Goal: Communication & Community: Participate in discussion

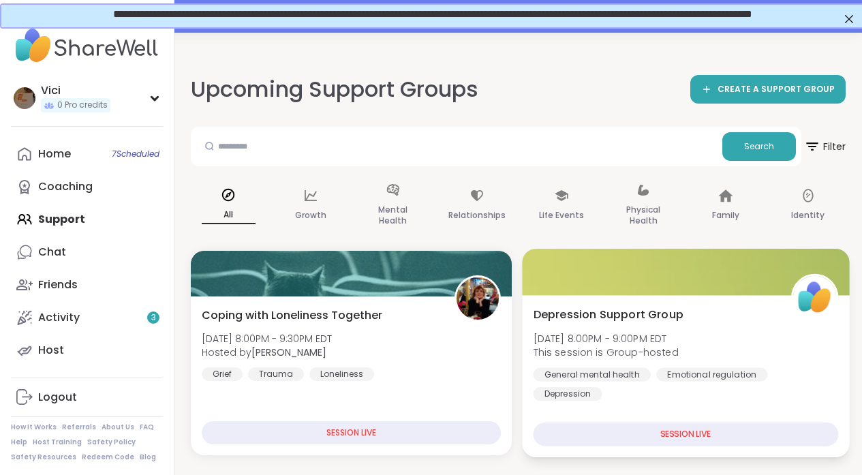
click at [594, 260] on div at bounding box center [685, 272] width 327 height 46
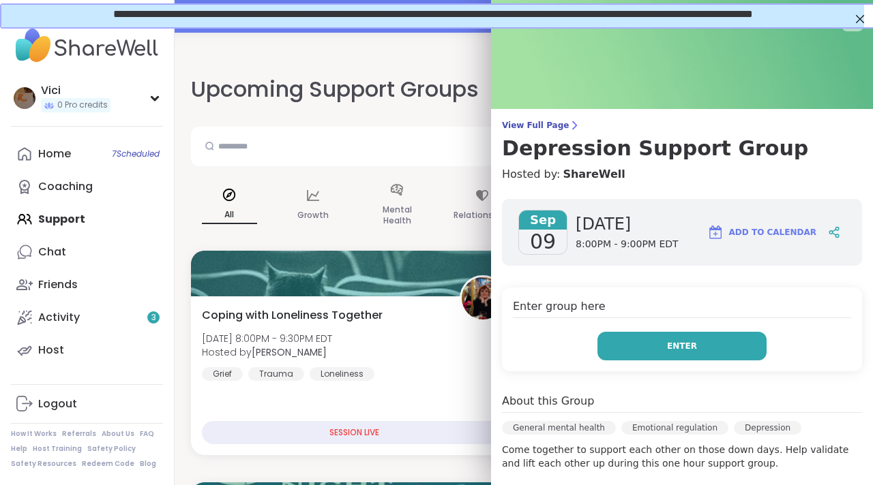
click at [631, 337] on button "Enter" at bounding box center [681, 346] width 169 height 29
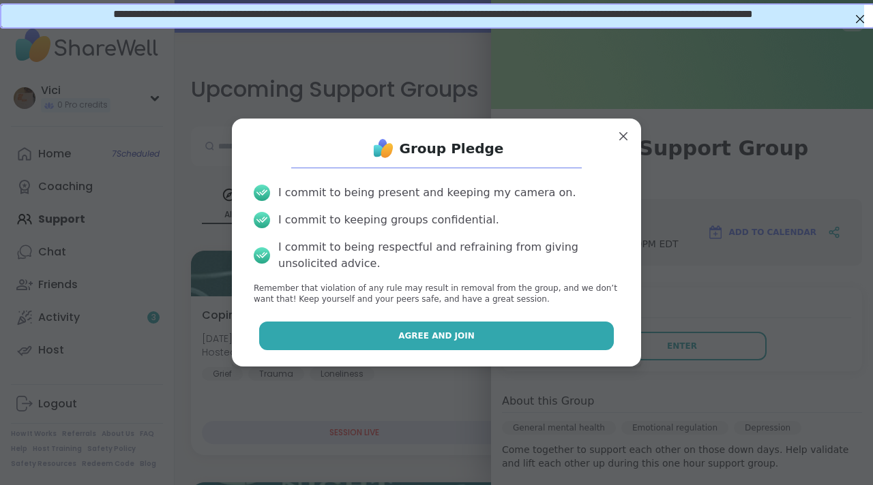
click at [551, 335] on button "Agree and Join" at bounding box center [436, 336] width 355 height 29
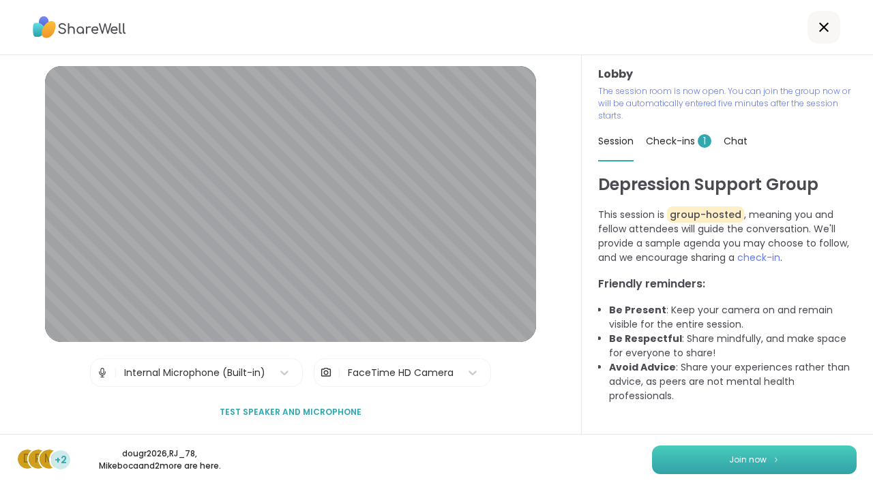
click at [761, 455] on button "Join now" at bounding box center [754, 460] width 205 height 29
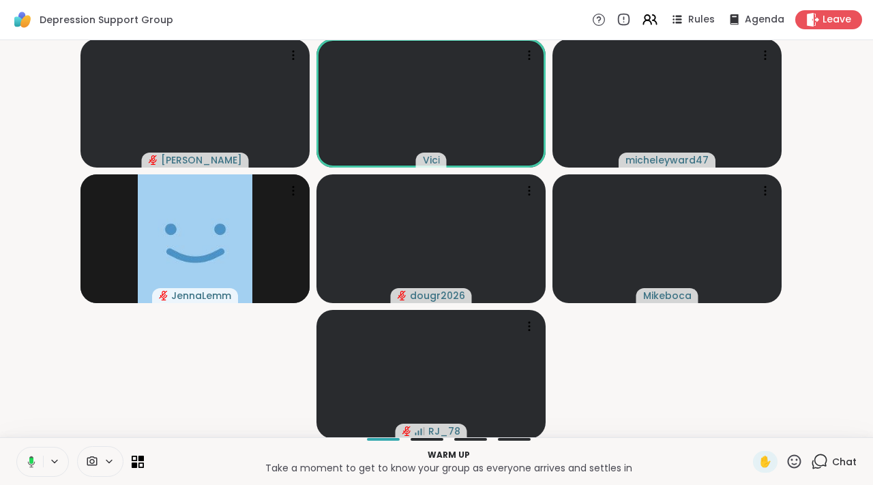
click at [22, 464] on button at bounding box center [29, 462] width 28 height 29
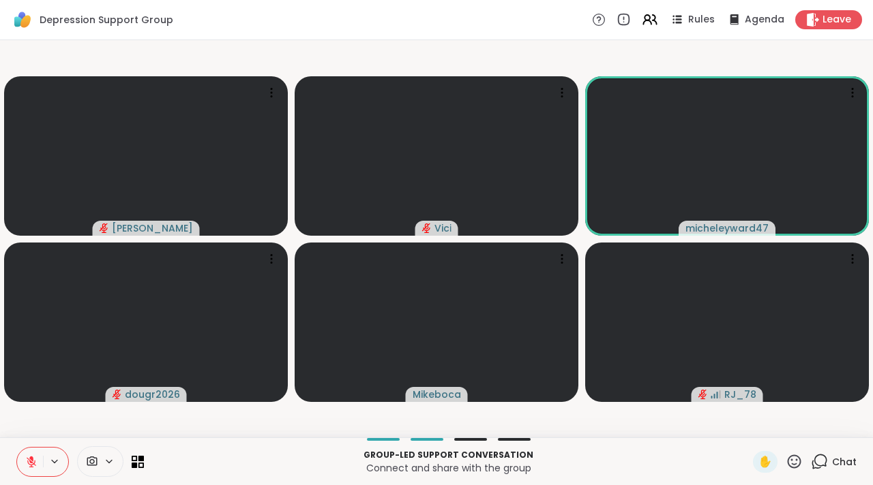
click at [95, 461] on icon at bounding box center [92, 461] width 12 height 13
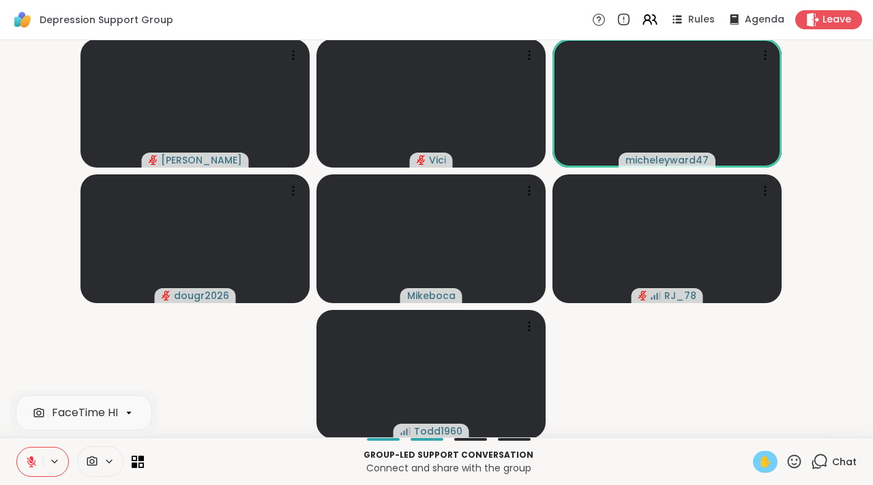
click at [760, 457] on span "✋" at bounding box center [765, 462] width 14 height 16
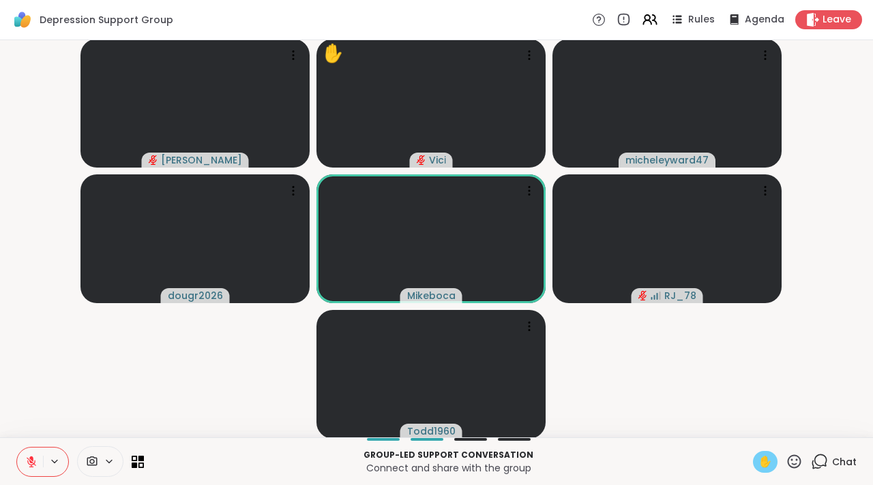
click at [32, 465] on icon at bounding box center [31, 462] width 12 height 12
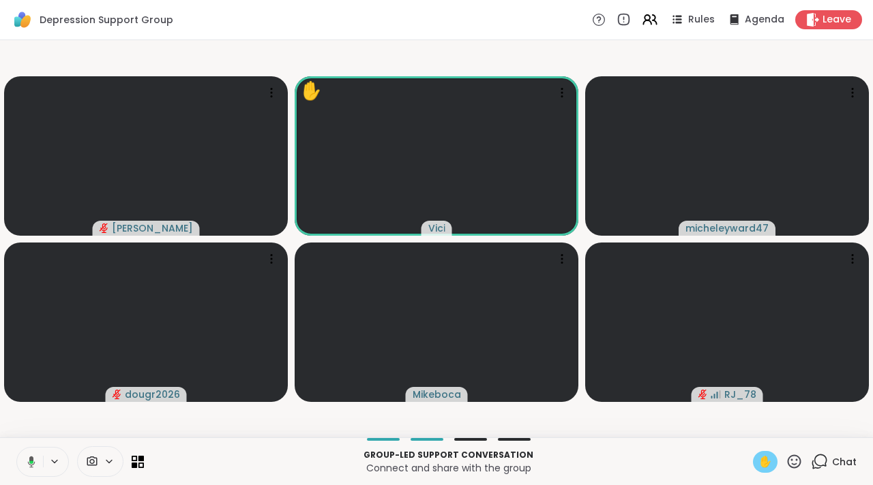
click at [40, 458] on button at bounding box center [29, 462] width 28 height 29
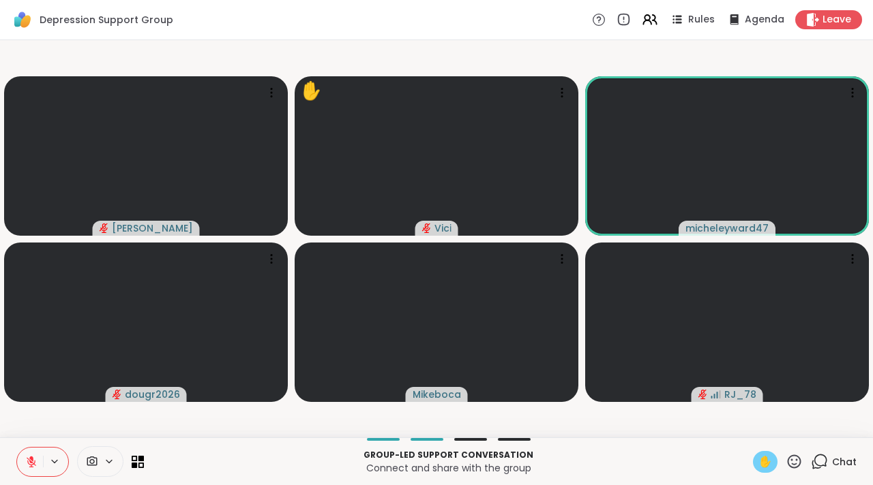
click at [758, 463] on span "✋" at bounding box center [765, 462] width 14 height 16
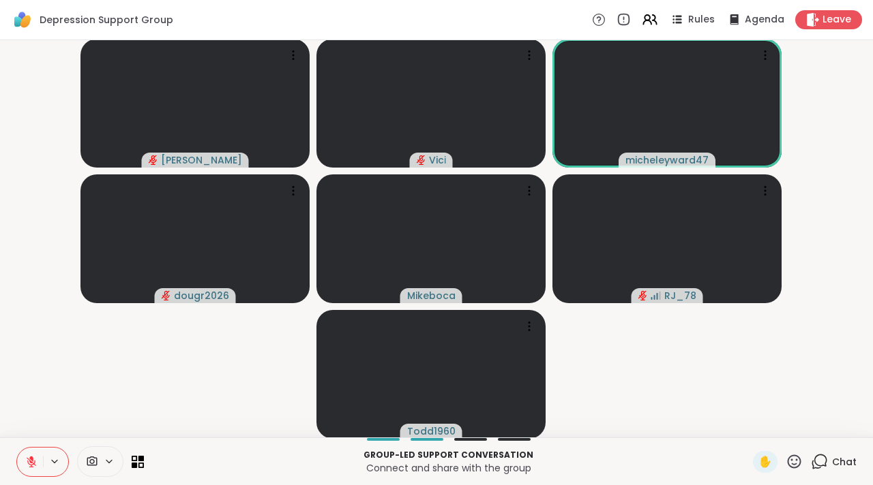
click at [811, 467] on icon at bounding box center [819, 461] width 17 height 17
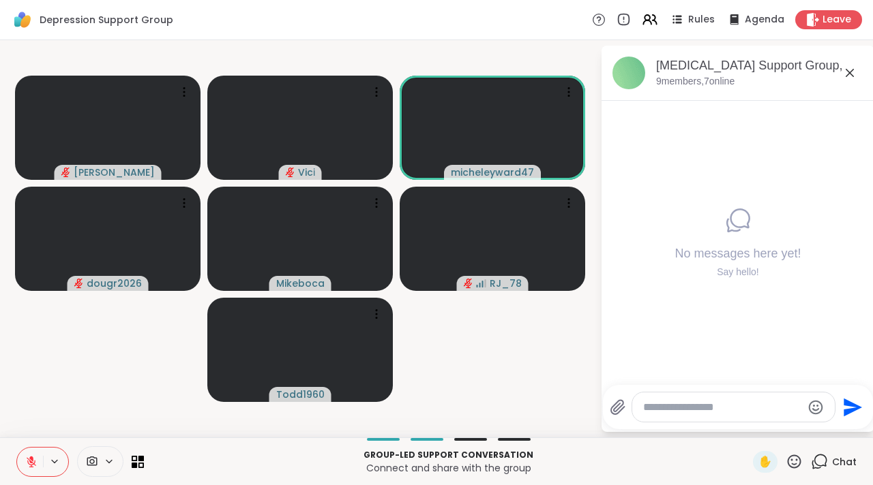
click at [713, 399] on div at bounding box center [733, 407] width 202 height 29
click at [680, 409] on textarea "Type your message" at bounding box center [722, 408] width 159 height 14
type textarea "**********"
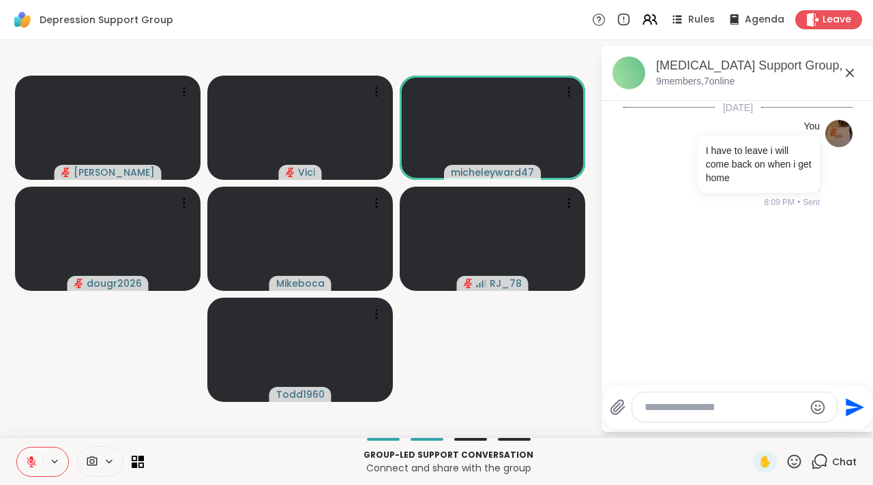
click at [848, 80] on icon at bounding box center [849, 73] width 16 height 16
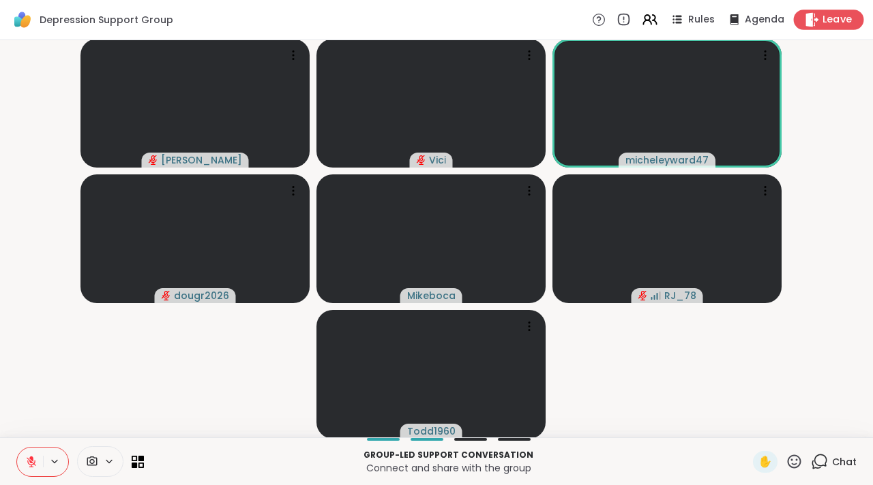
click at [821, 27] on div "Leave" at bounding box center [828, 20] width 70 height 20
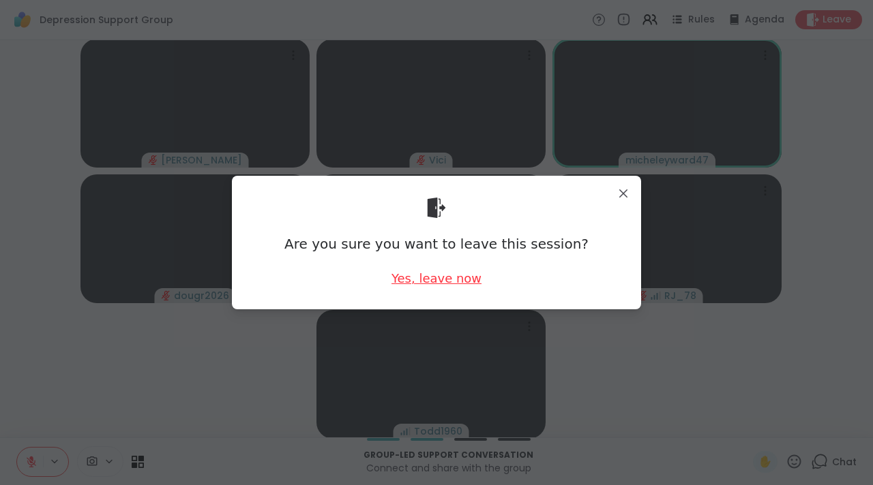
click at [423, 277] on div "Yes, leave now" at bounding box center [436, 278] width 90 height 17
